Goal: Transaction & Acquisition: Purchase product/service

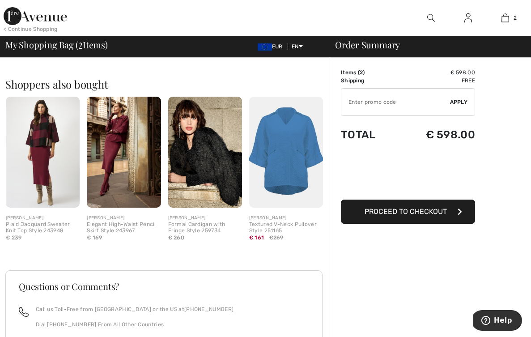
scroll to position [340, 0]
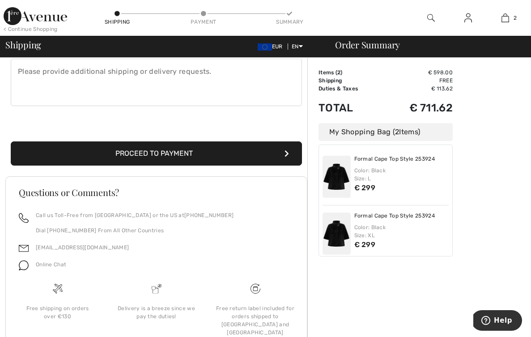
scroll to position [262, 0]
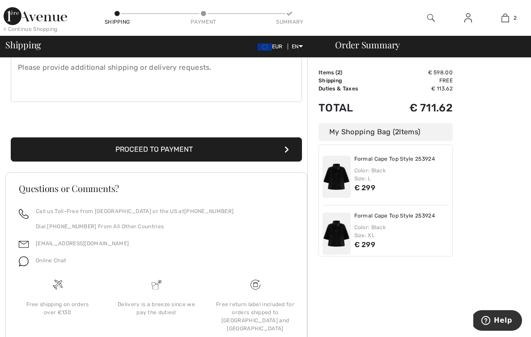
click at [238, 147] on button "Proceed to Payment" at bounding box center [156, 149] width 291 height 24
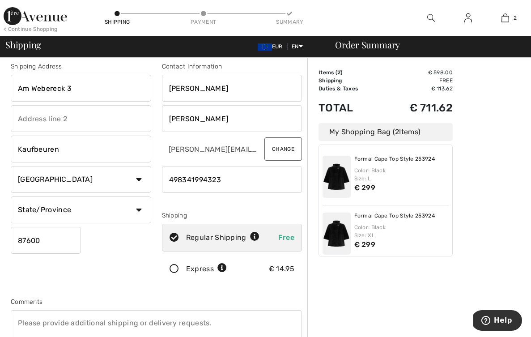
scroll to position [7, 0]
type input "498341994323"
click at [169, 178] on input "phone" at bounding box center [232, 179] width 140 height 27
type input "8341994323"
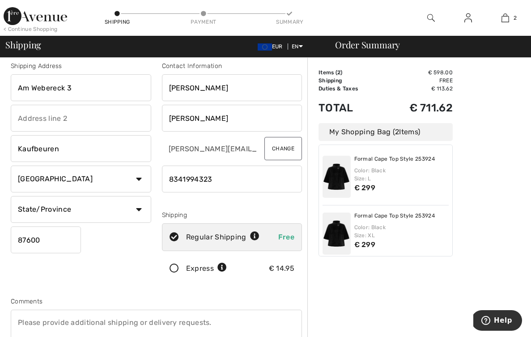
click at [274, 211] on div "Shipping" at bounding box center [232, 214] width 140 height 9
select select "BAY"
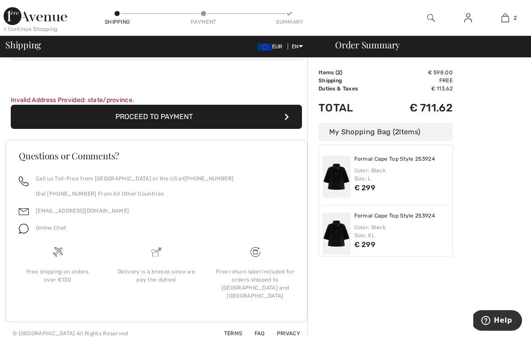
scroll to position [304, 0]
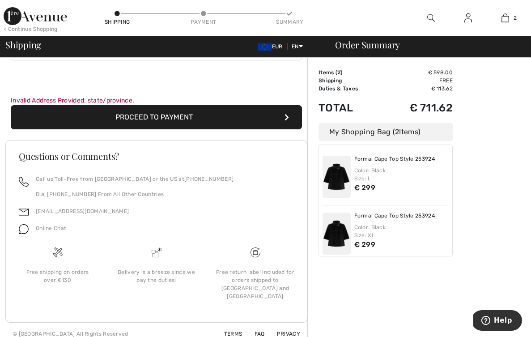
click at [237, 119] on button "Proceed to Payment" at bounding box center [156, 117] width 291 height 24
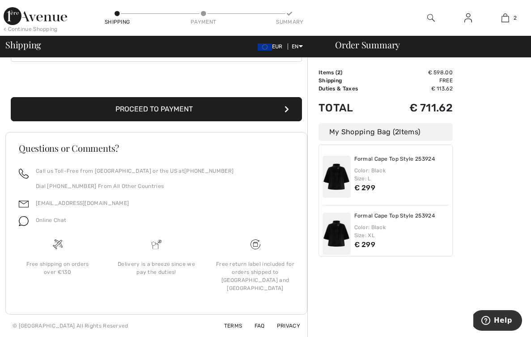
scroll to position [294, 0]
